Goal: Information Seeking & Learning: Learn about a topic

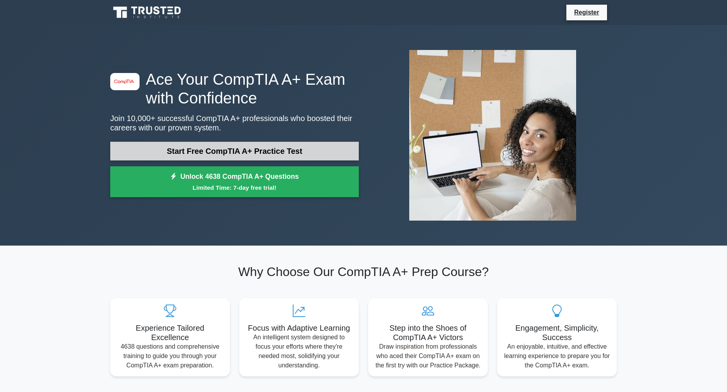
click at [219, 142] on link "Start Free CompTIA A+ Practice Test" at bounding box center [234, 151] width 249 height 19
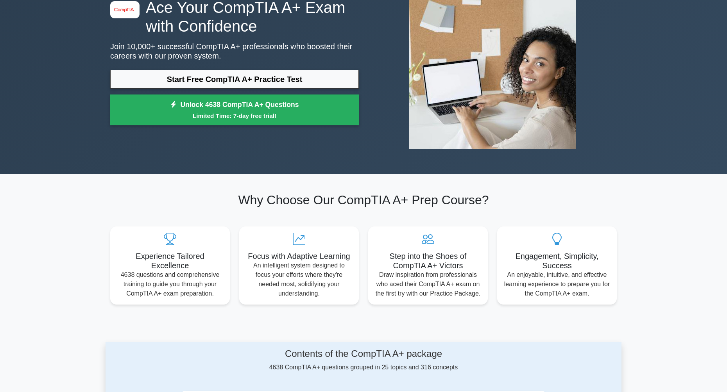
scroll to position [117, 0]
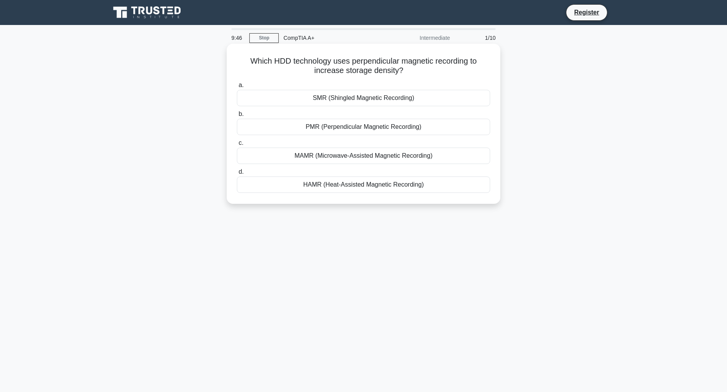
click at [380, 130] on div "PMR (Perpendicular Magnetic Recording)" at bounding box center [363, 127] width 253 height 16
click at [237, 117] on input "b. PMR (Perpendicular Magnetic Recording)" at bounding box center [237, 114] width 0 height 5
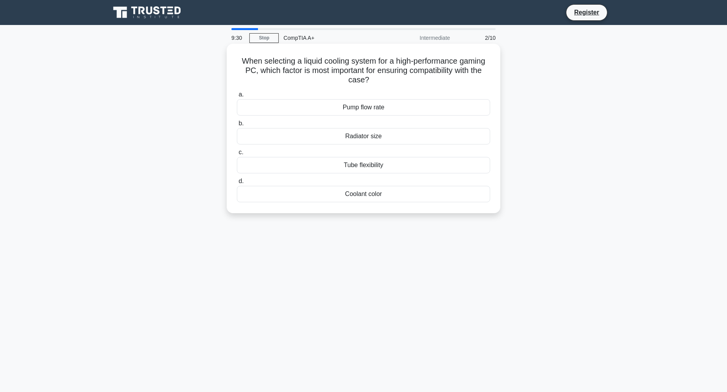
click at [398, 136] on div "Radiator size" at bounding box center [363, 136] width 253 height 16
click at [237, 126] on input "b. Radiator size" at bounding box center [237, 123] width 0 height 5
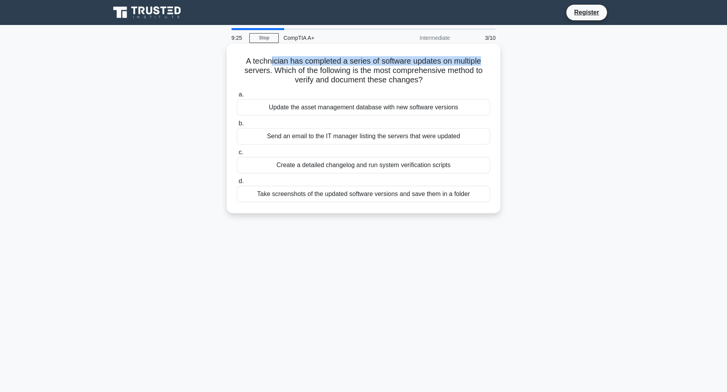
drag, startPoint x: 271, startPoint y: 59, endPoint x: 489, endPoint y: 65, distance: 219.0
click at [489, 65] on h5 "A technician has completed a series of software updates on multiple servers. Wh…" at bounding box center [363, 70] width 255 height 29
drag, startPoint x: 274, startPoint y: 69, endPoint x: 457, endPoint y: 77, distance: 182.8
click at [457, 77] on h5 "A technician has completed a series of software updates on multiple servers. Wh…" at bounding box center [363, 70] width 255 height 29
click at [342, 141] on div "Send an email to the IT manager listing the servers that were updated" at bounding box center [363, 136] width 253 height 16
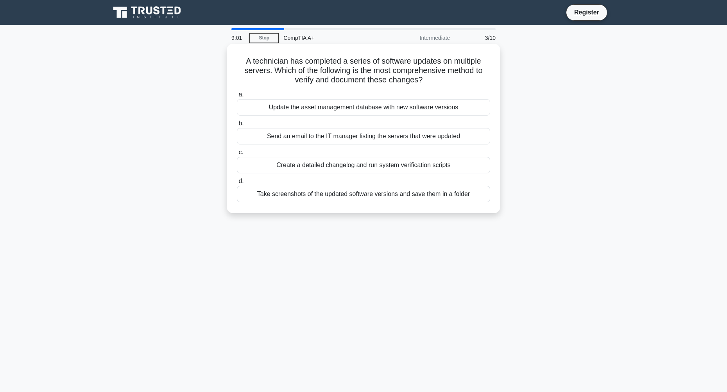
click at [237, 126] on input "b. Send an email to the IT manager listing the servers that were updated" at bounding box center [237, 123] width 0 height 5
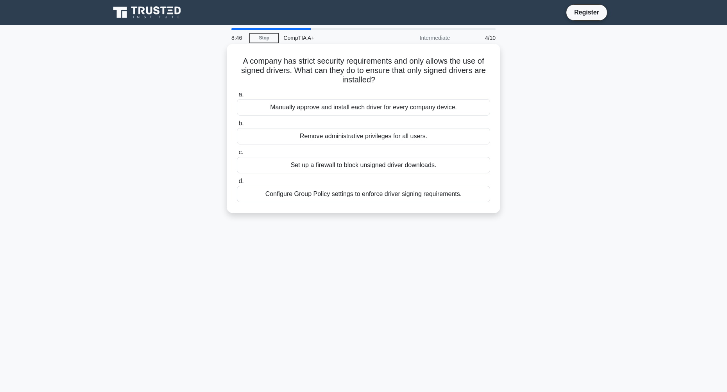
drag, startPoint x: 249, startPoint y: 62, endPoint x: 408, endPoint y: 83, distance: 160.4
click at [408, 83] on h5 "A company has strict security requirements and only allows the use of signed dr…" at bounding box center [363, 70] width 255 height 29
drag, startPoint x: 410, startPoint y: 85, endPoint x: 407, endPoint y: 89, distance: 4.6
click at [410, 85] on h5 "A company has strict security requirements and only allows the use of signed dr…" at bounding box center [363, 70] width 255 height 29
click at [428, 190] on div "Configure Group Policy settings to enforce driver signing requirements." at bounding box center [363, 194] width 253 height 16
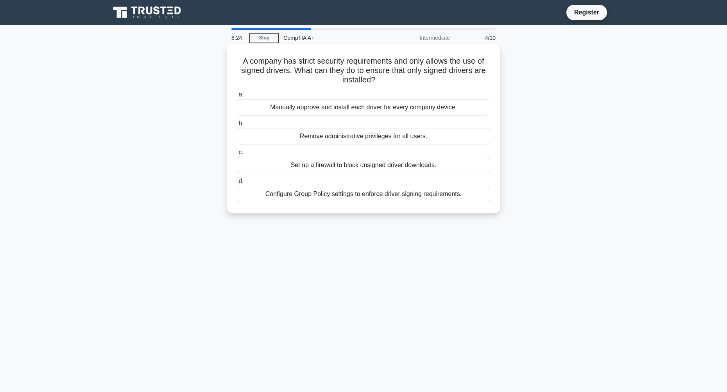
click at [237, 184] on input "d. Configure Group Policy settings to enforce driver signing requirements." at bounding box center [237, 181] width 0 height 5
drag, startPoint x: 248, startPoint y: 60, endPoint x: 436, endPoint y: 81, distance: 189.2
click at [436, 81] on h5 "A technician is troubleshooting a complex network issue and has exhausted all k…" at bounding box center [363, 70] width 255 height 29
click at [324, 80] on h5 "A technician is troubleshooting a complex network issue and has exhausted all k…" at bounding box center [363, 70] width 255 height 29
click at [368, 196] on div "Consult with a senior technician or team lead" at bounding box center [363, 194] width 253 height 16
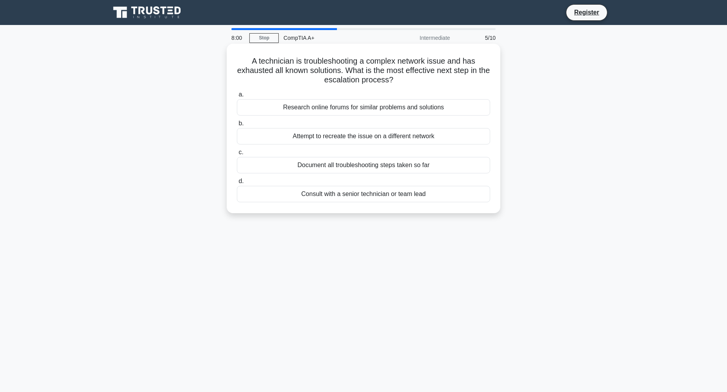
click at [237, 184] on input "d. Consult with a senior technician or team lead" at bounding box center [237, 181] width 0 height 5
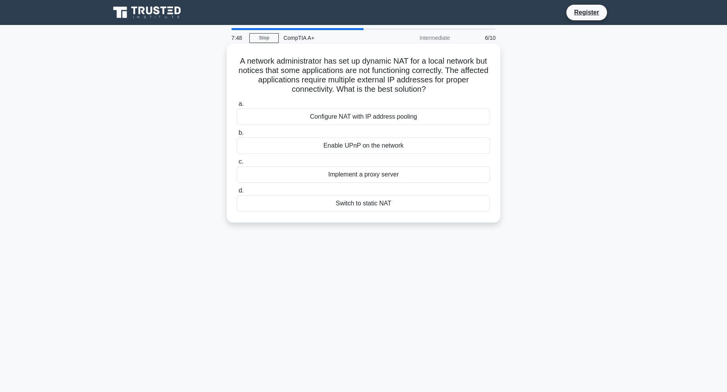
drag, startPoint x: 247, startPoint y: 61, endPoint x: 447, endPoint y: 85, distance: 201.2
click at [440, 85] on h5 "A network administrator has set up dynamic NAT for a local network but notices …" at bounding box center [363, 75] width 255 height 38
click at [456, 85] on h5 "A network administrator has set up dynamic NAT for a local network but notices …" at bounding box center [363, 75] width 255 height 38
click at [381, 117] on div "Configure NAT with IP address pooling" at bounding box center [363, 117] width 253 height 16
click at [237, 107] on input "a. Configure NAT with IP address pooling" at bounding box center [237, 104] width 0 height 5
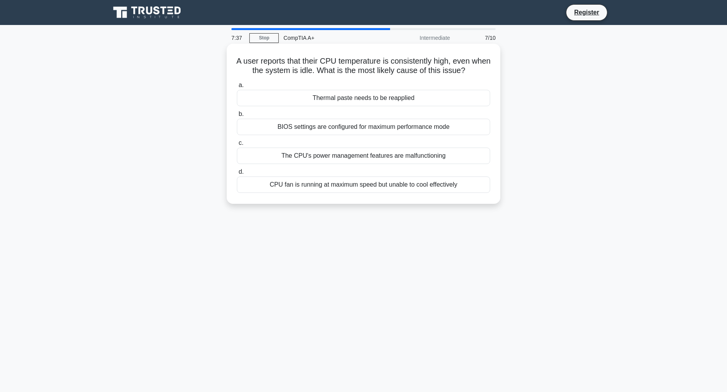
drag, startPoint x: 240, startPoint y: 59, endPoint x: 480, endPoint y: 69, distance: 240.2
click at [480, 69] on h5 "A user reports that their CPU temperature is consistently high, even when the s…" at bounding box center [363, 66] width 255 height 20
click at [400, 100] on div "Thermal paste needs to be reapplied" at bounding box center [363, 98] width 253 height 16
click at [237, 88] on input "a. Thermal paste needs to be reapplied" at bounding box center [237, 85] width 0 height 5
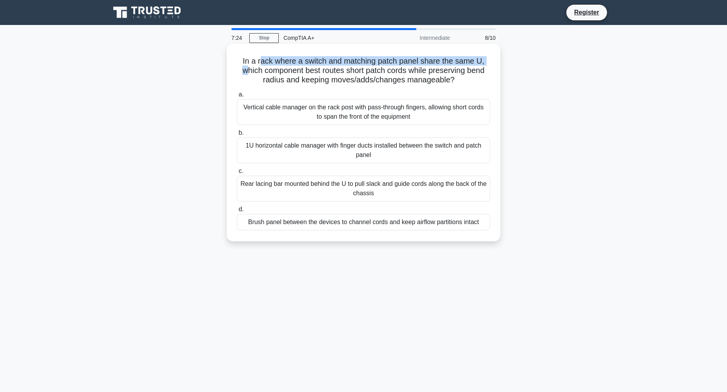
drag, startPoint x: 244, startPoint y: 67, endPoint x: 259, endPoint y: 65, distance: 14.9
click at [259, 65] on h5 "In a rack where a switch and matching patch panel share the same U, which compo…" at bounding box center [363, 70] width 255 height 29
click at [254, 70] on h5 "In a rack where a switch and matching patch panel share the same U, which compo…" at bounding box center [363, 70] width 255 height 29
drag, startPoint x: 241, startPoint y: 62, endPoint x: 464, endPoint y: 81, distance: 223.6
click at [464, 81] on h5 "In a rack where a switch and matching patch panel share the same U, which compo…" at bounding box center [363, 70] width 255 height 29
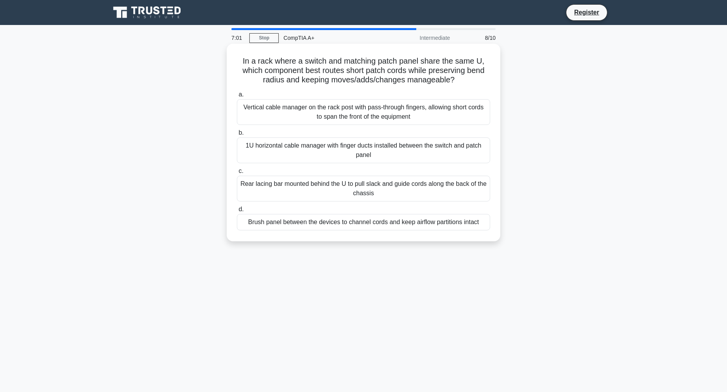
drag, startPoint x: 294, startPoint y: 150, endPoint x: 287, endPoint y: 131, distance: 20.7
click at [287, 131] on label "b. 1U horizontal cable manager with finger ducts installed between the switch a…" at bounding box center [363, 145] width 253 height 35
click at [237, 131] on input "b. 1U horizontal cable manager with finger ducts installed between the switch a…" at bounding box center [237, 133] width 0 height 5
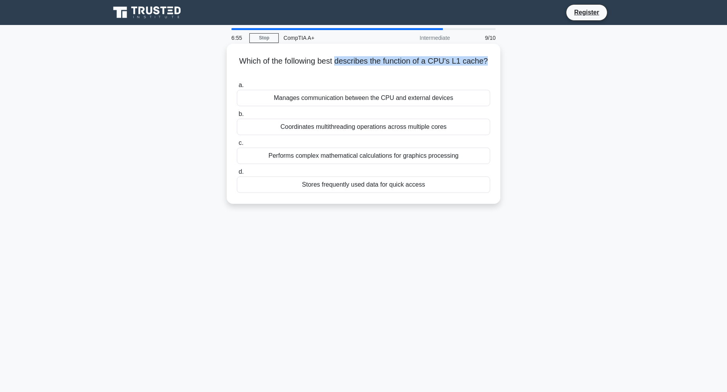
drag, startPoint x: 339, startPoint y: 61, endPoint x: 489, endPoint y: 63, distance: 149.7
click at [489, 63] on h5 "Which of the following best describes the function of a CPU's L1 cache? .spinne…" at bounding box center [363, 66] width 255 height 20
click at [372, 130] on div "Coordinates multithreading operations across multiple cores" at bounding box center [363, 127] width 253 height 16
click at [237, 117] on input "b. Coordinates multithreading operations across multiple cores" at bounding box center [237, 114] width 0 height 5
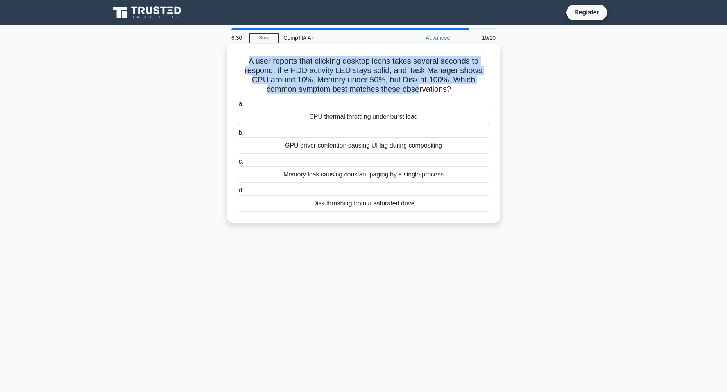
drag, startPoint x: 245, startPoint y: 61, endPoint x: 420, endPoint y: 92, distance: 177.6
click at [420, 92] on h5 "A user reports that clicking desktop icons takes several seconds to respond, th…" at bounding box center [363, 75] width 255 height 38
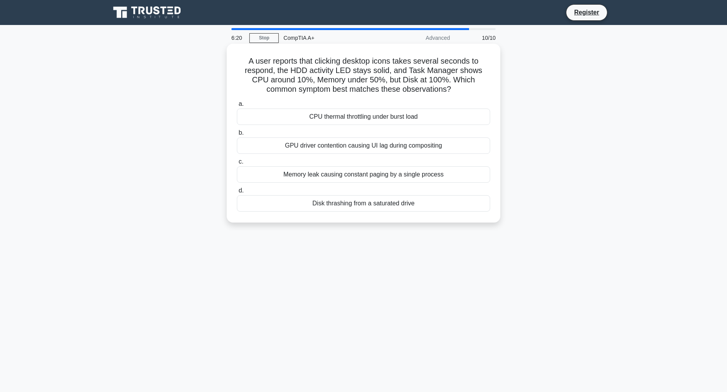
drag, startPoint x: 401, startPoint y: 209, endPoint x: 401, endPoint y: 222, distance: 12.5
click at [401, 209] on div "Disk thrashing from a saturated drive" at bounding box center [363, 203] width 253 height 16
click at [237, 194] on input "d. Disk thrashing from a saturated drive" at bounding box center [237, 190] width 0 height 5
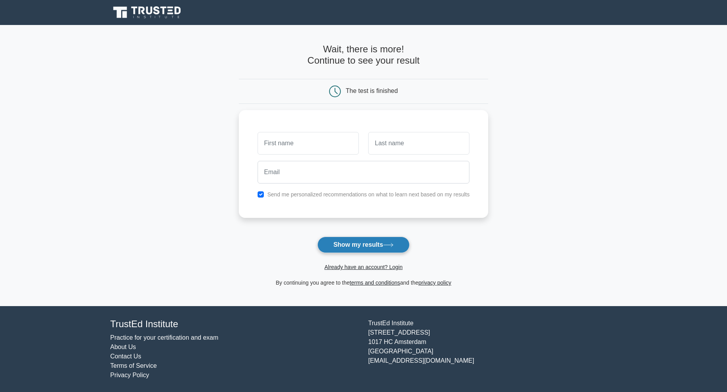
click at [385, 247] on icon at bounding box center [388, 245] width 11 height 4
click at [233, 215] on main "Wait, there is more! Continue to see your result The test is finished and the" at bounding box center [363, 165] width 727 height 281
drag, startPoint x: 278, startPoint y: 136, endPoint x: 270, endPoint y: 130, distance: 10.6
click at [278, 136] on input "text" at bounding box center [308, 141] width 101 height 23
